Goal: Check status: Check status

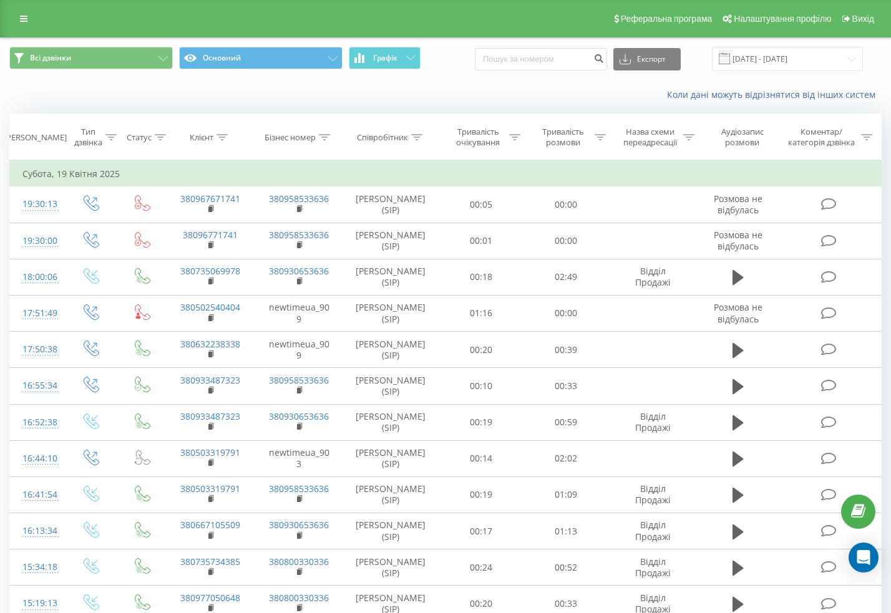
click at [23, 14] on link at bounding box center [23, 18] width 22 height 17
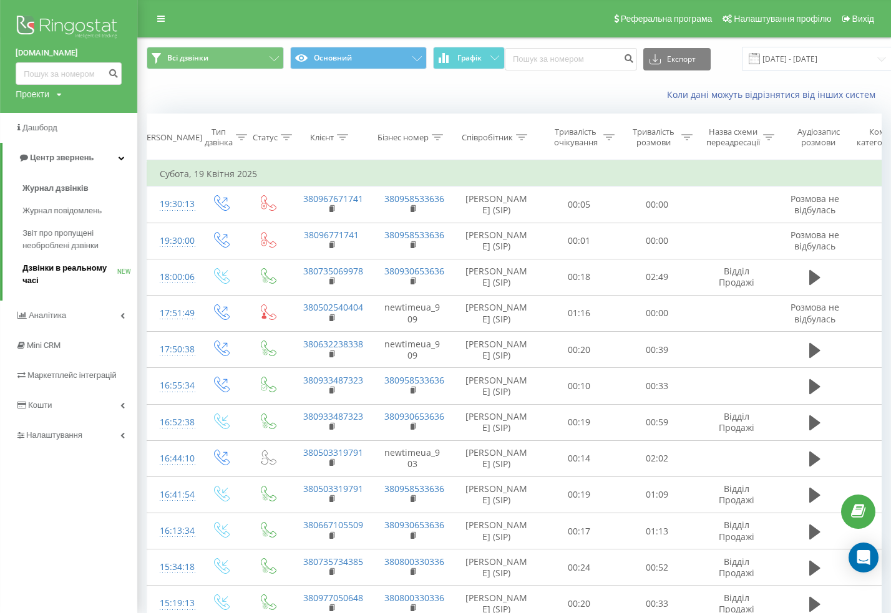
click at [76, 274] on span "Дзвінки в реальному часі" at bounding box center [69, 274] width 95 height 25
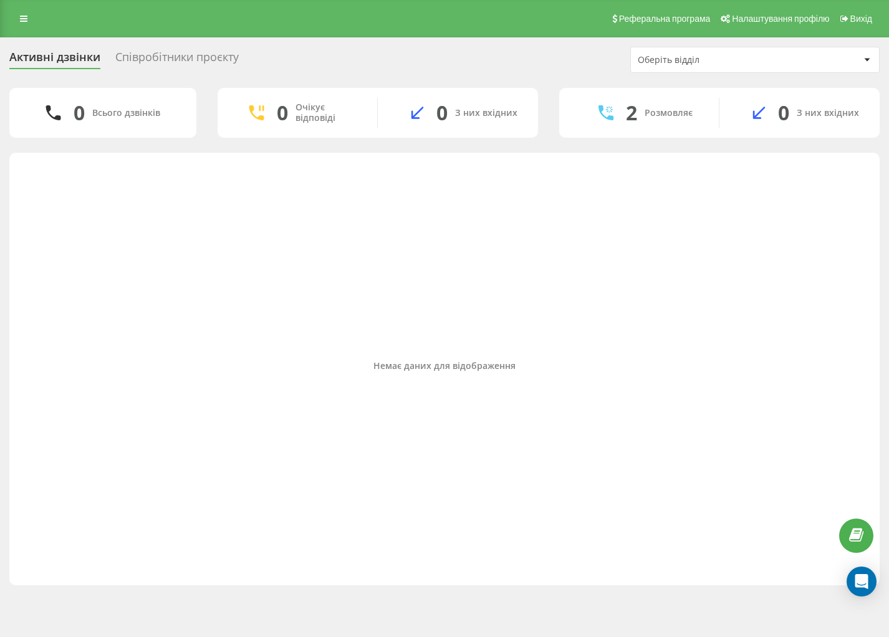
drag, startPoint x: 14, startPoint y: 17, endPoint x: 21, endPoint y: 32, distance: 16.2
click at [14, 17] on link at bounding box center [23, 18] width 22 height 17
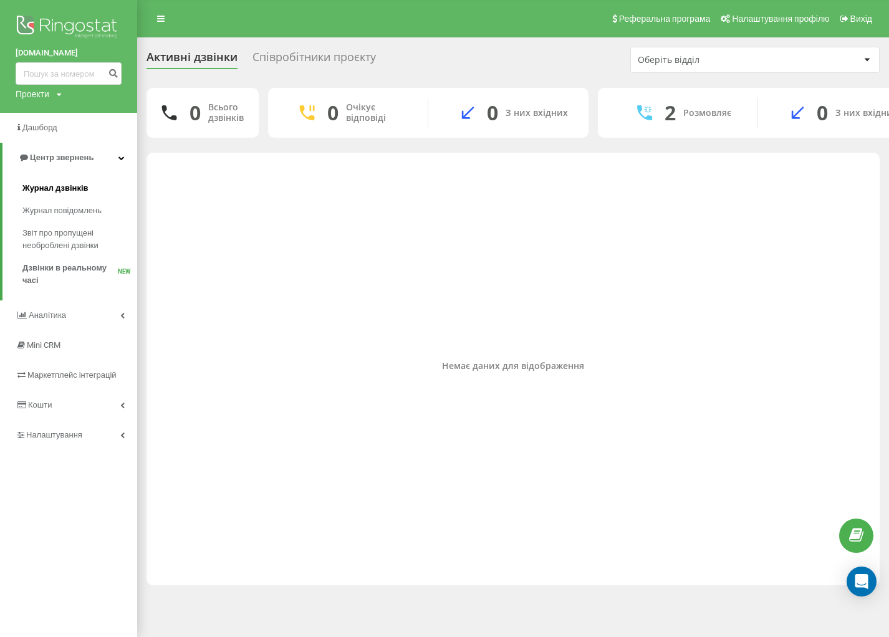
click at [51, 191] on span "Журнал дзвінків" at bounding box center [55, 188] width 66 height 12
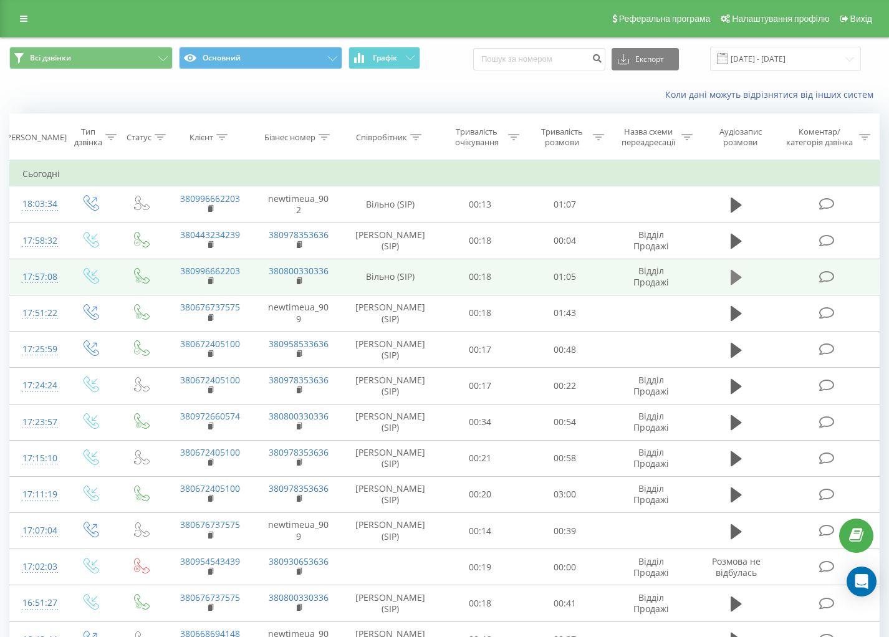
click at [733, 271] on icon at bounding box center [736, 277] width 11 height 17
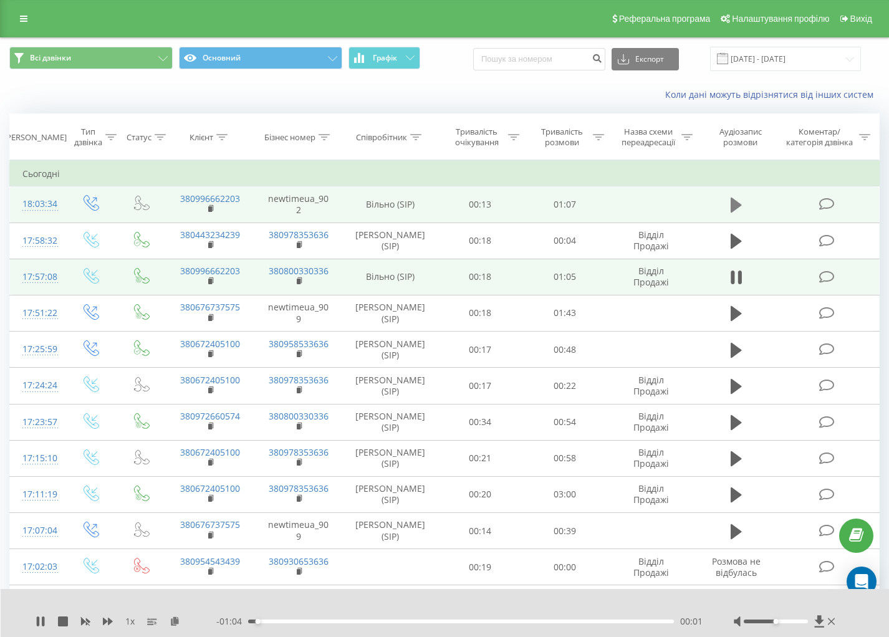
click at [734, 200] on icon at bounding box center [736, 205] width 11 height 15
click at [736, 276] on icon at bounding box center [736, 277] width 11 height 15
drag, startPoint x: 346, startPoint y: 622, endPoint x: 309, endPoint y: 622, distance: 37.4
click at [309, 622] on div "00:09" at bounding box center [461, 621] width 426 height 4
click at [32, 622] on div "1 x - 00:25 00:39 00:39" at bounding box center [445, 613] width 889 height 48
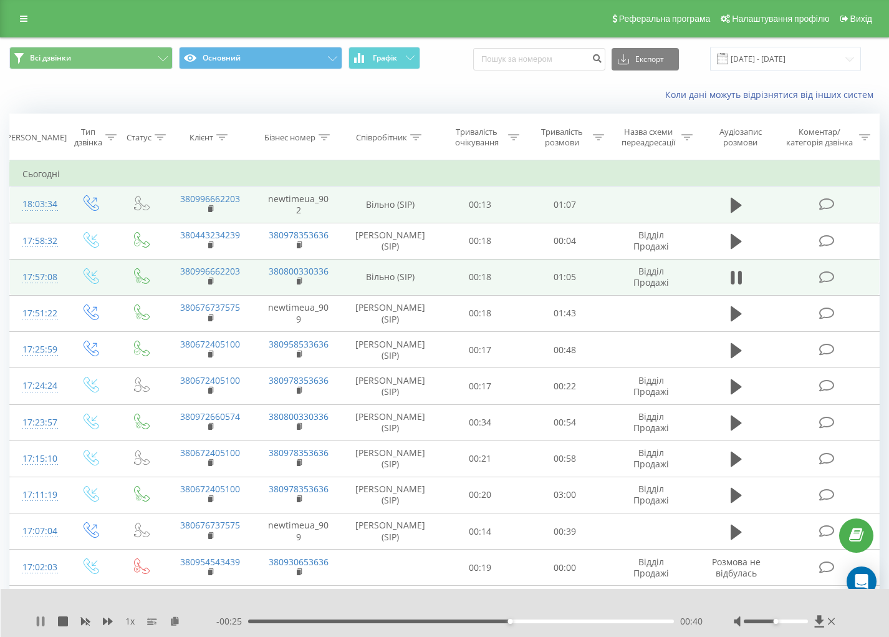
click at [37, 622] on icon at bounding box center [38, 621] width 2 height 10
